Goal: Information Seeking & Learning: Find specific fact

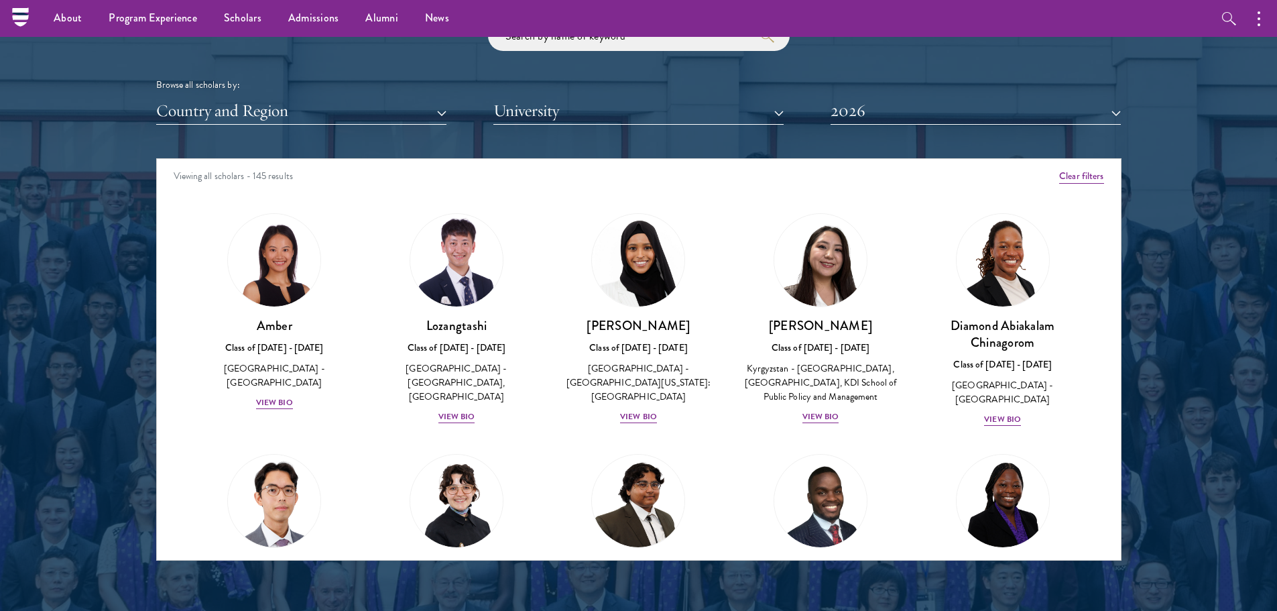
scroll to position [1621, 0]
click at [351, 115] on button "Country and Region" at bounding box center [301, 111] width 290 height 27
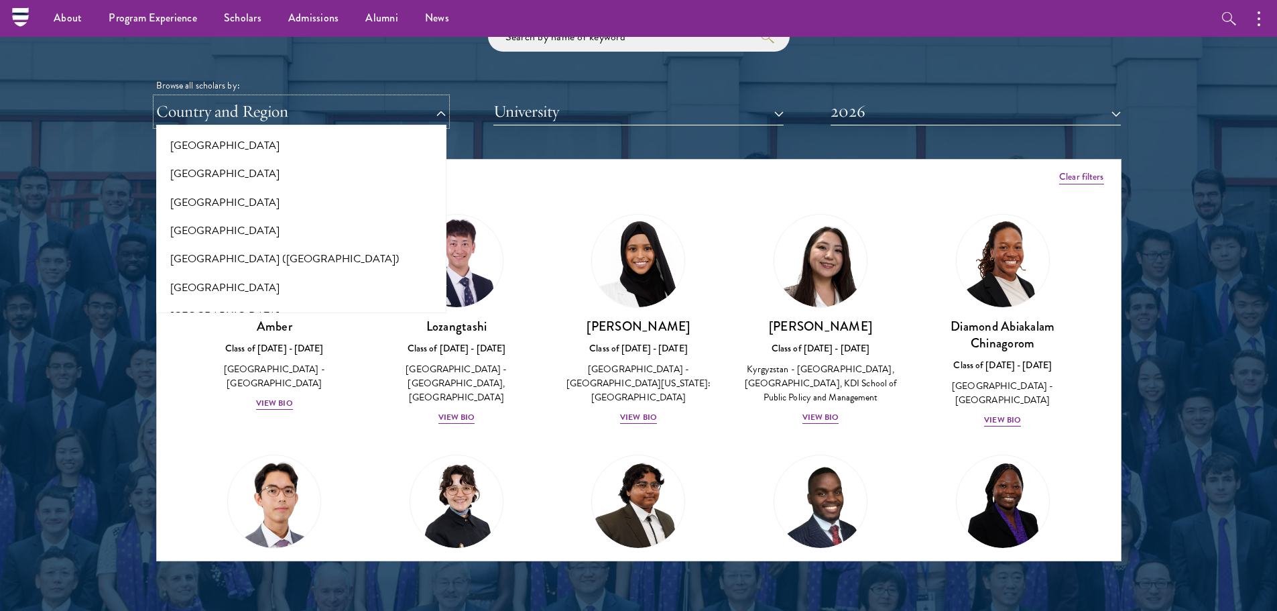
scroll to position [1597, 0]
click at [290, 171] on button "[GEOGRAPHIC_DATA]" at bounding box center [301, 173] width 282 height 28
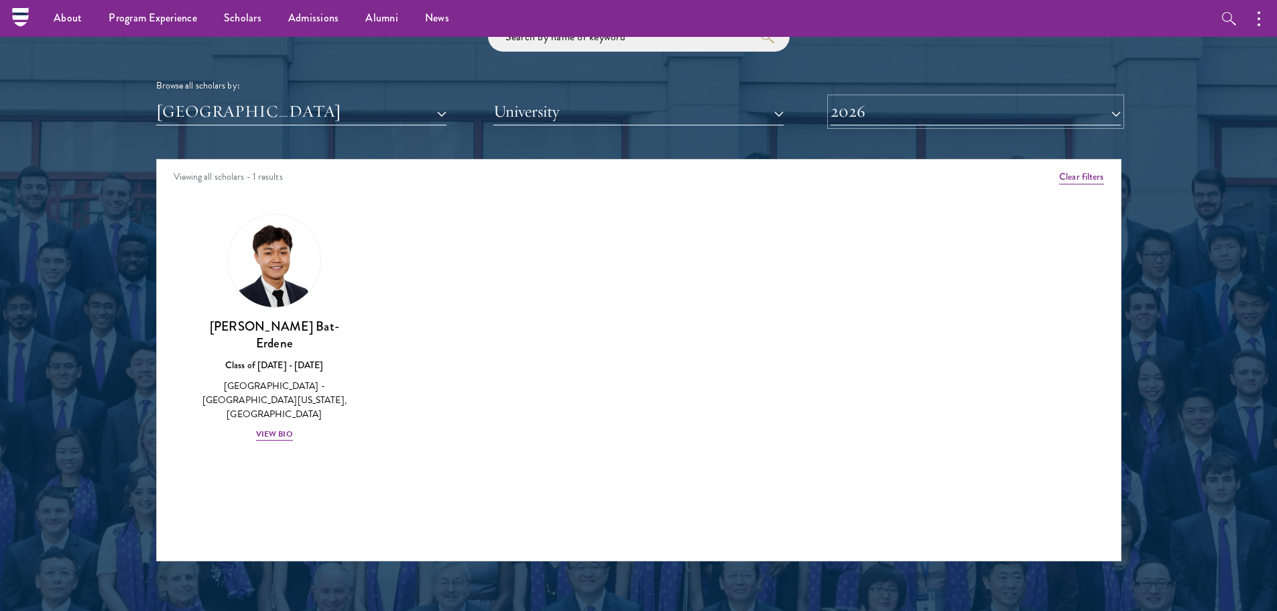
click at [849, 99] on button "2026" at bounding box center [976, 111] width 290 height 27
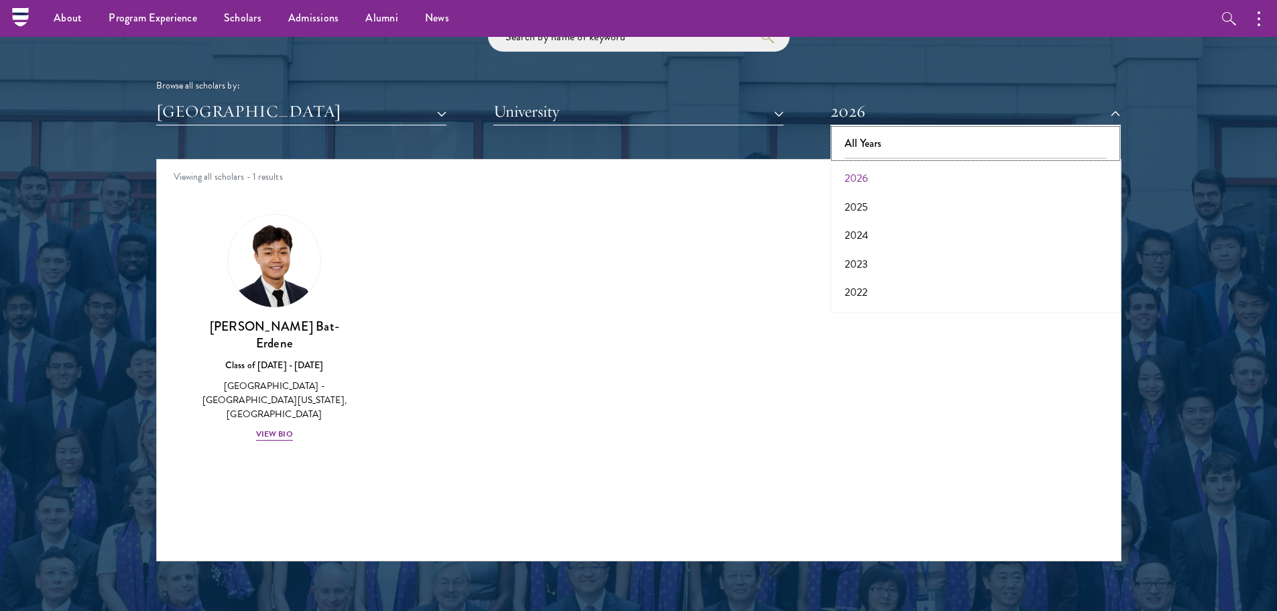
click at [878, 154] on button "All Years" at bounding box center [976, 143] width 282 height 28
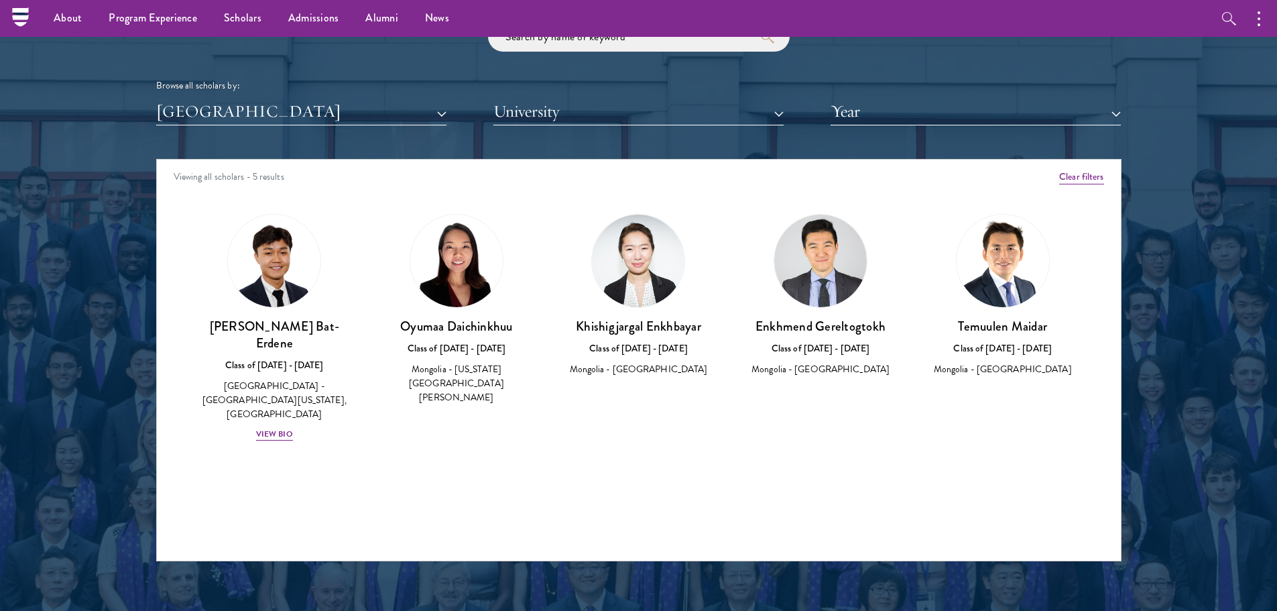
click at [832, 479] on div "Viewing all scholars - 5 results Clear filters Amber Class of [DATE] - [DATE] […" at bounding box center [639, 360] width 966 height 402
click at [276, 340] on div "[PERSON_NAME] Bat-Erdene Class of [DATE] - [DATE] [GEOGRAPHIC_DATA] - [GEOGRAPH…" at bounding box center [275, 380] width 156 height 124
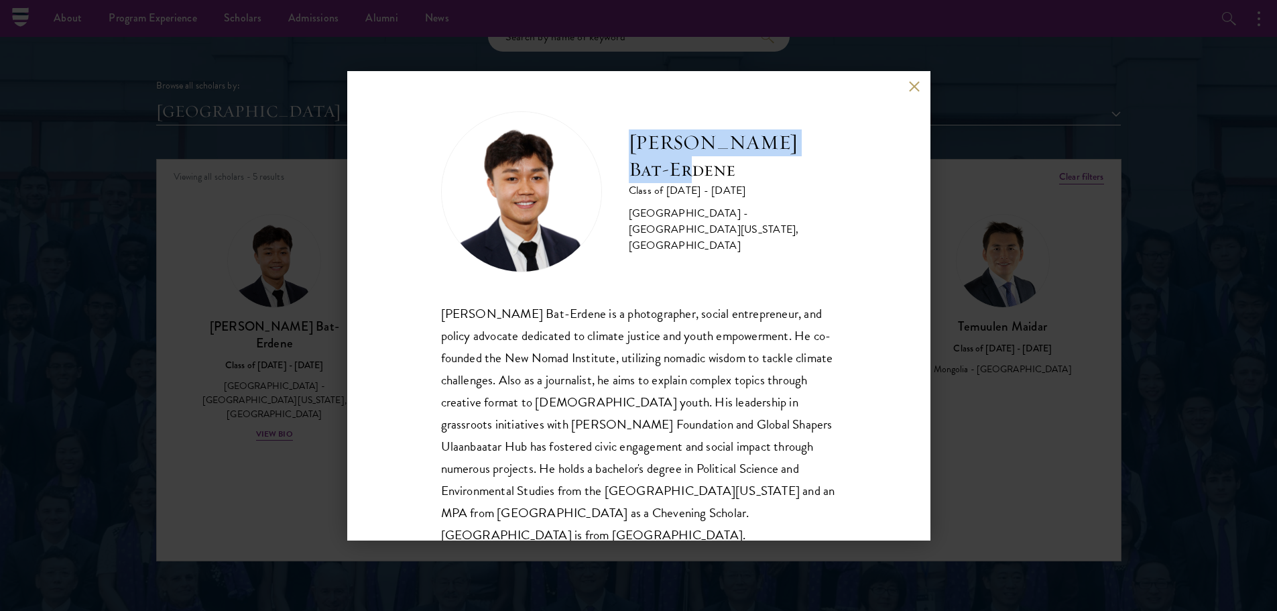
drag, startPoint x: 632, startPoint y: 149, endPoint x: 712, endPoint y: 184, distance: 88.0
click at [712, 183] on h2 "[PERSON_NAME] Bat-Erdene" at bounding box center [733, 156] width 208 height 54
copy h2 "[PERSON_NAME] Bat-Erdene"
drag, startPoint x: 989, startPoint y: 441, endPoint x: 918, endPoint y: 86, distance: 361.8
click at [989, 441] on div "[PERSON_NAME] Bat-Erdene Class of [DATE] - [DATE] [GEOGRAPHIC_DATA] - [GEOGRAPH…" at bounding box center [638, 305] width 1277 height 611
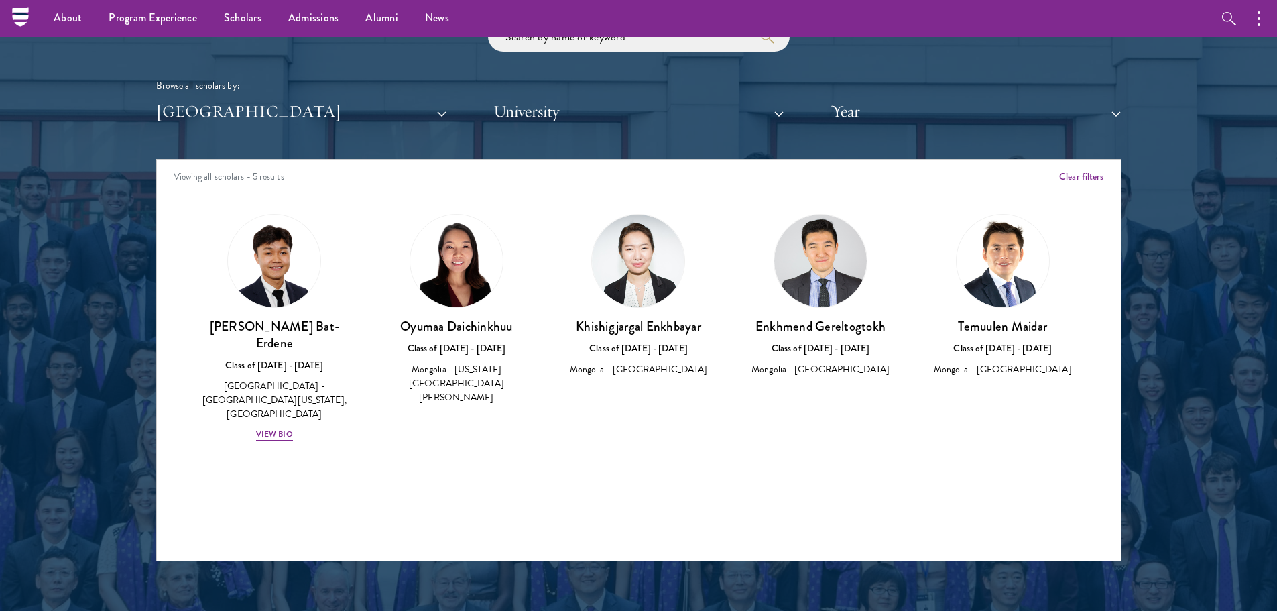
click at [477, 312] on div "Oyumaa Daichinkhuu Class of [DATE] - [DATE] [GEOGRAPHIC_DATA] - [US_STATE][GEOG…" at bounding box center [457, 310] width 156 height 192
drag, startPoint x: 404, startPoint y: 323, endPoint x: 519, endPoint y: 333, distance: 115.7
click at [519, 333] on h3 "Oyumaa Daichinkhuu" at bounding box center [457, 326] width 156 height 17
copy h3 "Oyumaa Daichinkhuu"
drag, startPoint x: 575, startPoint y: 329, endPoint x: 701, endPoint y: 323, distance: 126.2
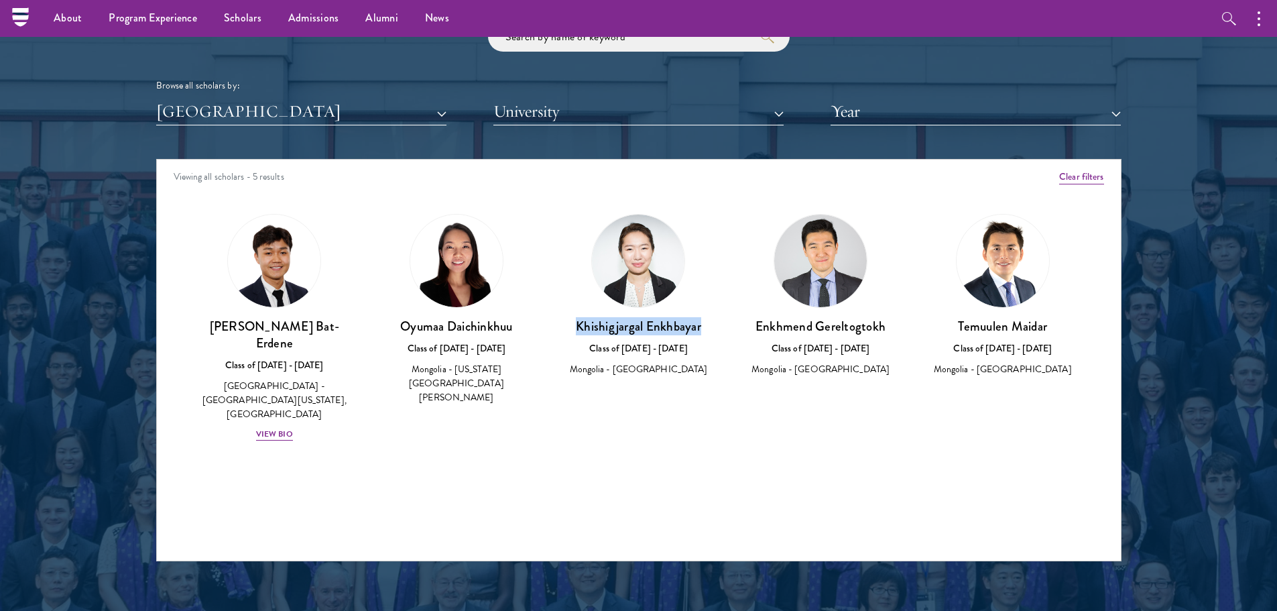
click at [701, 323] on h3 "Khishigjargal Enkhbayar" at bounding box center [639, 326] width 156 height 17
copy h3 "Khishigjargal Enkhbayar"
drag, startPoint x: 783, startPoint y: 331, endPoint x: 880, endPoint y: 331, distance: 97.2
click at [880, 331] on h3 "Enkhmend Gereltogtokh" at bounding box center [821, 326] width 156 height 17
click at [886, 331] on h3 "Enkhmend Gereltogtokh" at bounding box center [821, 326] width 156 height 17
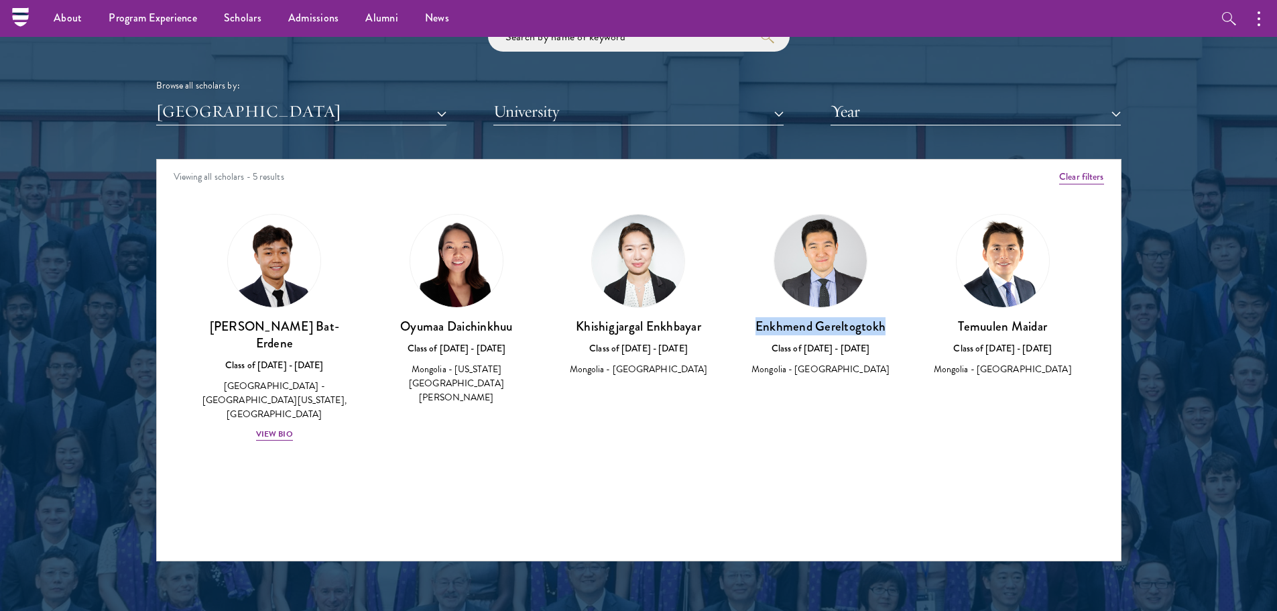
drag, startPoint x: 757, startPoint y: 329, endPoint x: 902, endPoint y: 329, distance: 144.8
click at [902, 329] on div "[PERSON_NAME] Class of [DATE] - [DATE] Mongolia - [GEOGRAPHIC_DATA]" at bounding box center [821, 295] width 182 height 190
copy h3 "Enkhmend Gereltogtokh"
drag, startPoint x: 972, startPoint y: 325, endPoint x: 1055, endPoint y: 330, distance: 83.3
click at [1055, 330] on h3 "Temuulen Maidar" at bounding box center [1003, 326] width 156 height 17
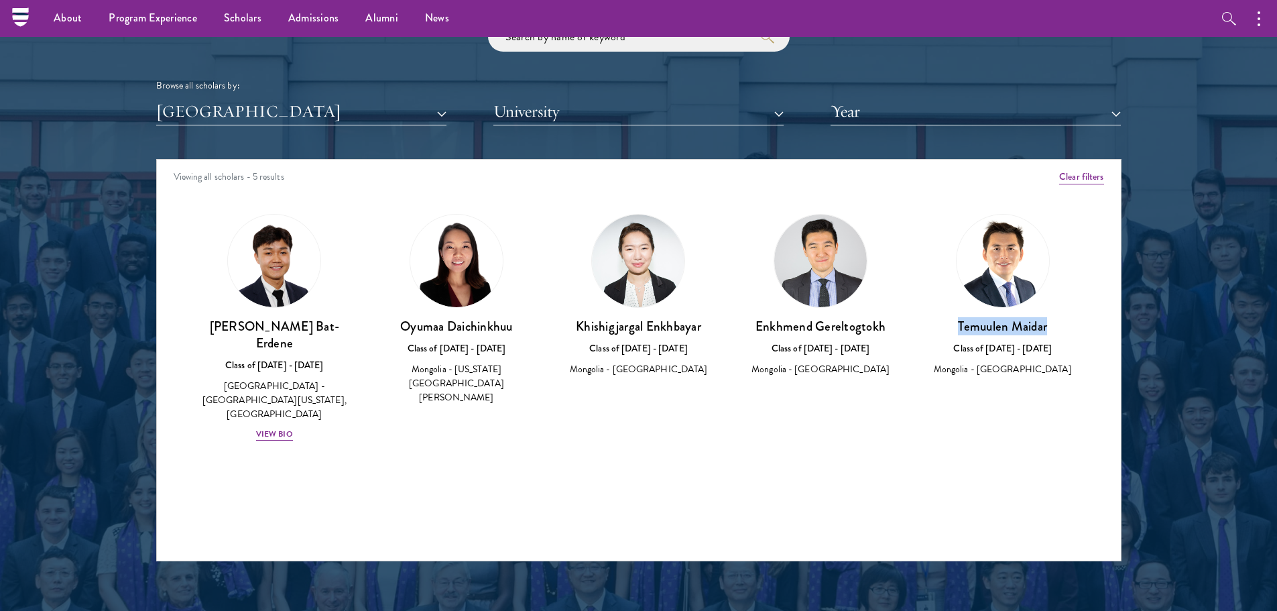
copy h3 "Temuulen Maidar"
click at [563, 507] on div "Viewing all scholars - 5 results Clear filters Amber Class of [DATE] - [DATE] […" at bounding box center [639, 360] width 966 height 402
